Goal: Task Accomplishment & Management: Manage account settings

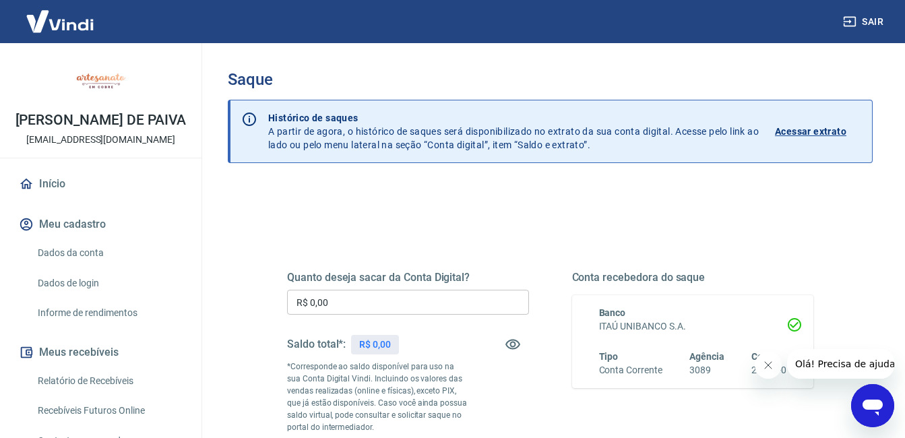
click at [385, 305] on input "R$ 0,00" at bounding box center [408, 302] width 242 height 25
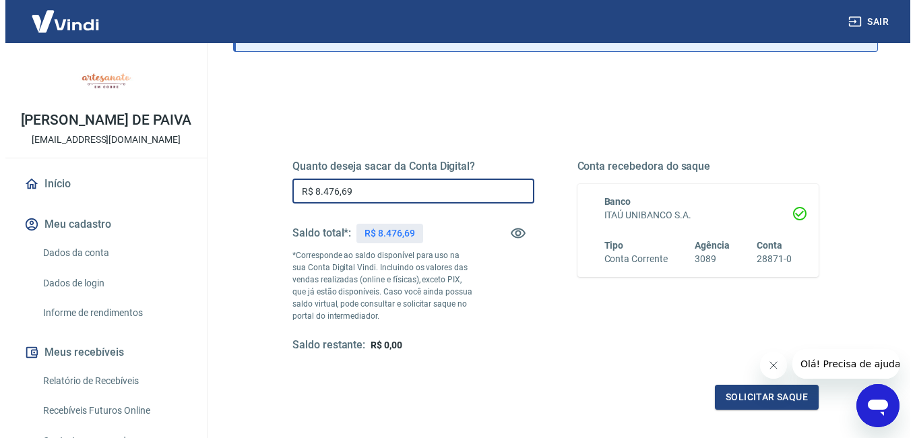
scroll to position [241, 0]
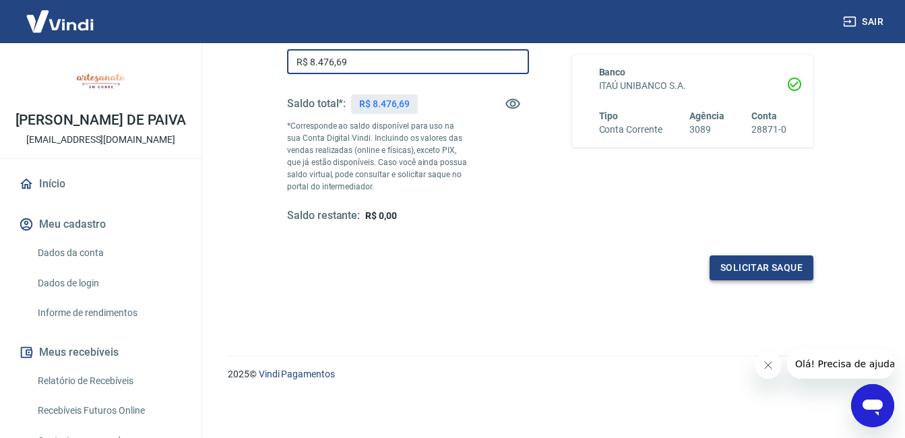
type input "R$ 8.476,69"
click at [768, 265] on button "Solicitar saque" at bounding box center [762, 267] width 104 height 25
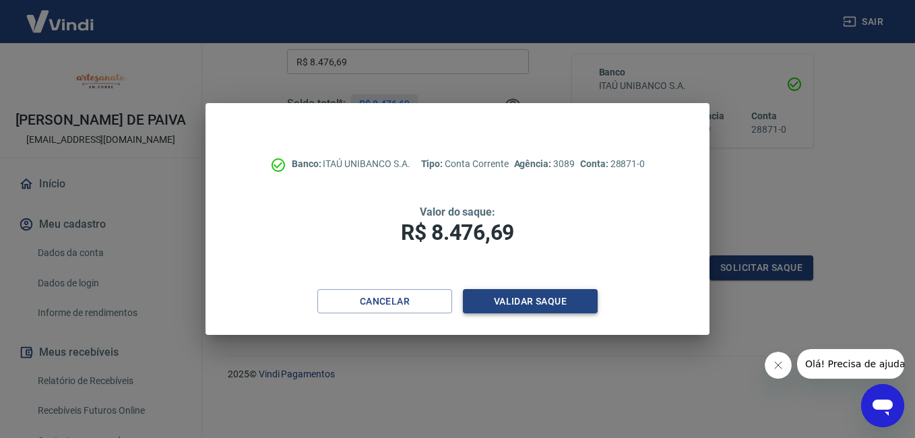
click at [523, 305] on button "Validar saque" at bounding box center [530, 301] width 135 height 25
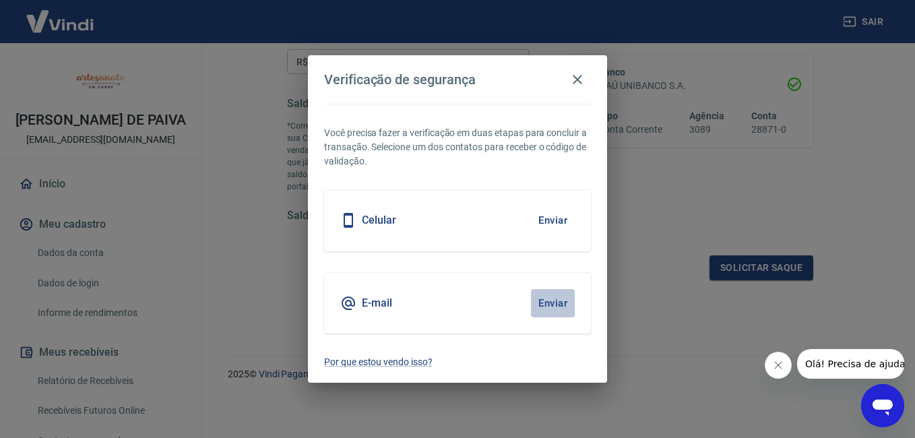
click at [551, 314] on button "Enviar" at bounding box center [553, 303] width 44 height 28
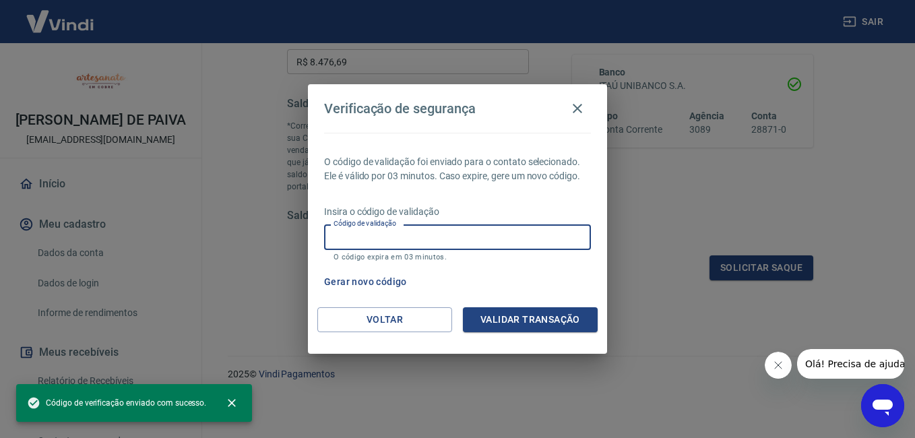
paste input "473830"
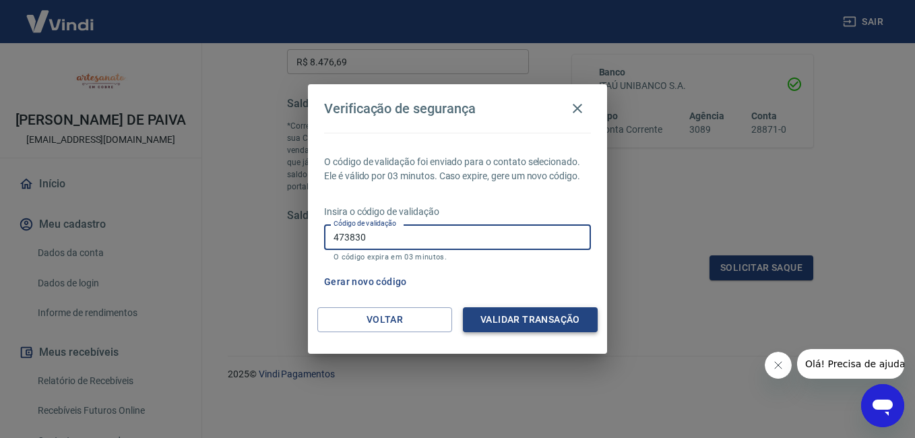
type input "473830"
click at [489, 321] on button "Validar transação" at bounding box center [530, 319] width 135 height 25
